Goal: Task Accomplishment & Management: Manage account settings

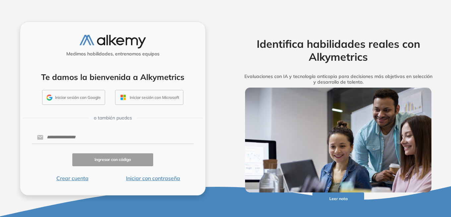
click at [240, 65] on div "Identifica habilidades reales con Alkymetrics Evaluaciones con IA y tecnología …" at bounding box center [338, 59] width 207 height 58
click at [94, 95] on button "Iniciar sesión con Google" at bounding box center [73, 97] width 63 height 15
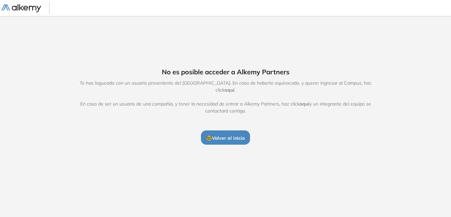
click at [235, 87] on span "aquí" at bounding box center [230, 90] width 10 height 6
